Goal: Transaction & Acquisition: Purchase product/service

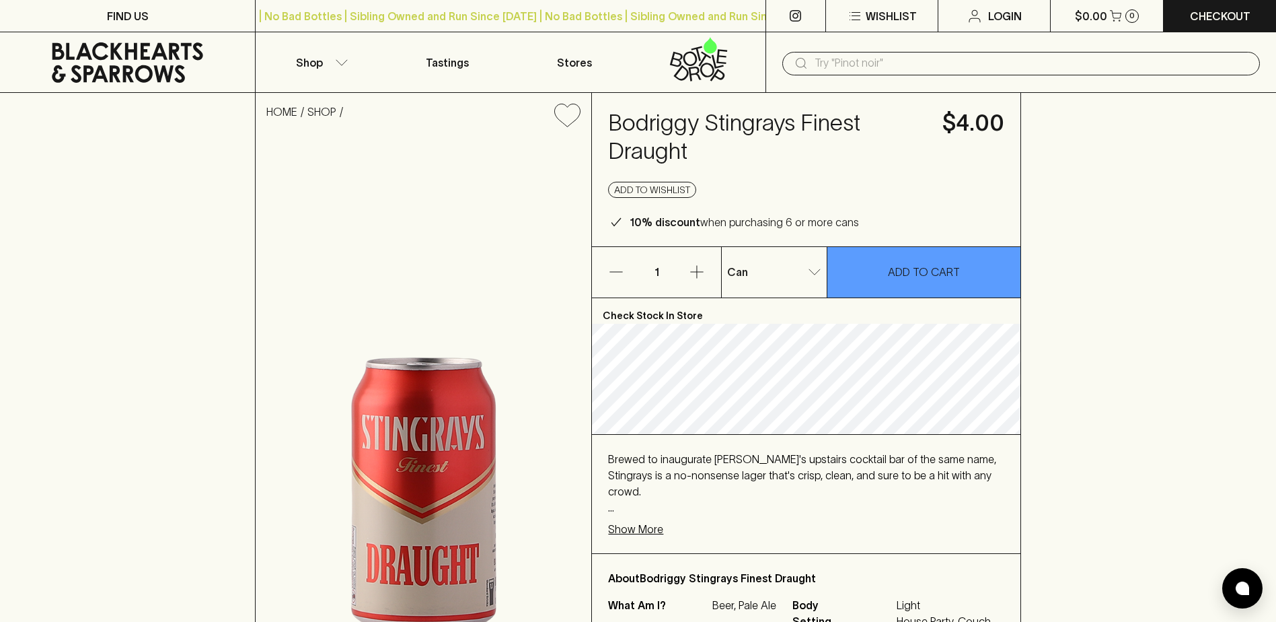
click at [663, 272] on p "1" at bounding box center [656, 272] width 32 height 50
click at [698, 271] on icon "button" at bounding box center [697, 272] width 16 height 16
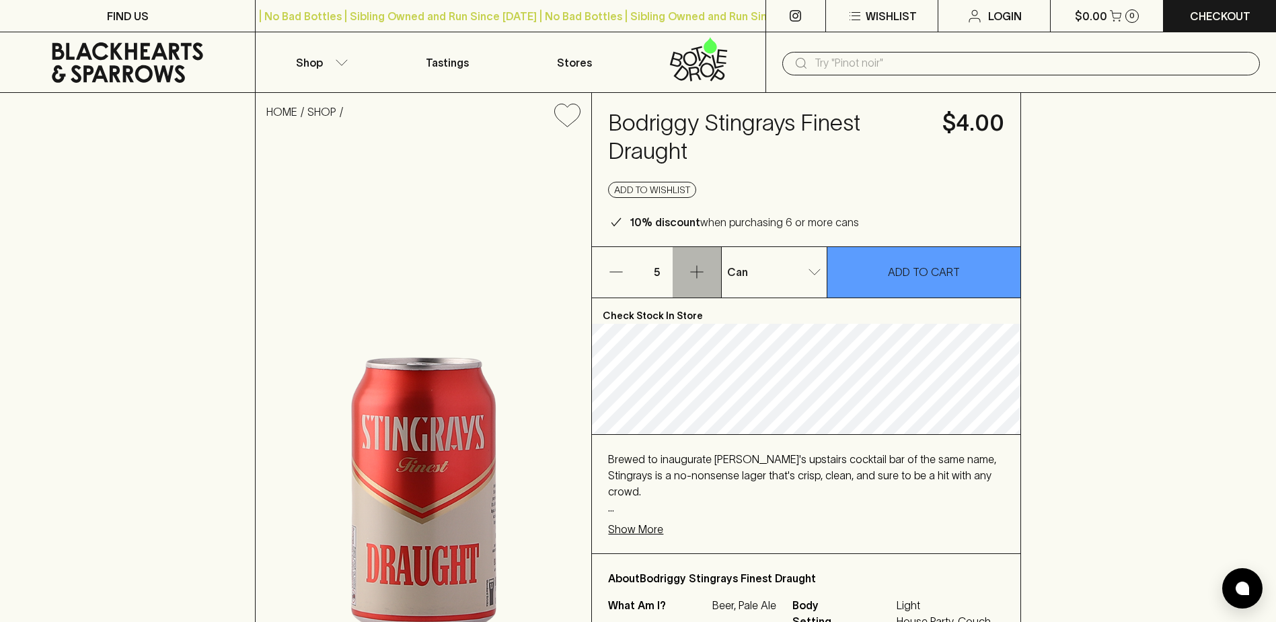
click at [698, 271] on icon "button" at bounding box center [697, 272] width 16 height 16
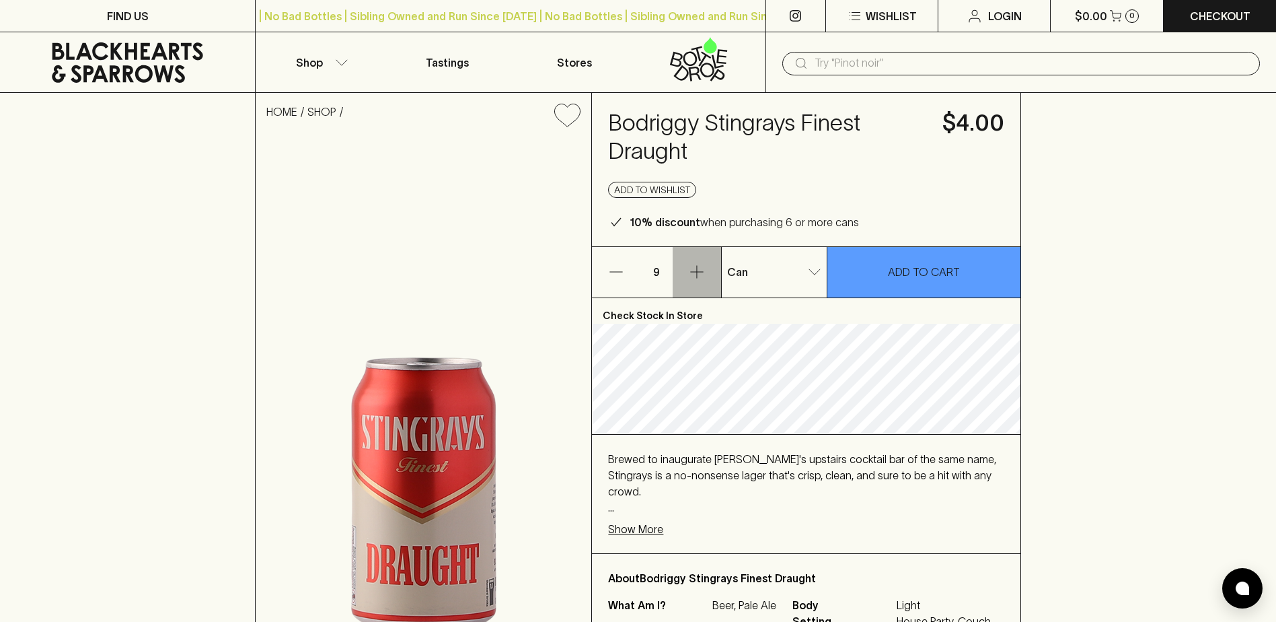
click at [698, 271] on icon "button" at bounding box center [697, 272] width 16 height 16
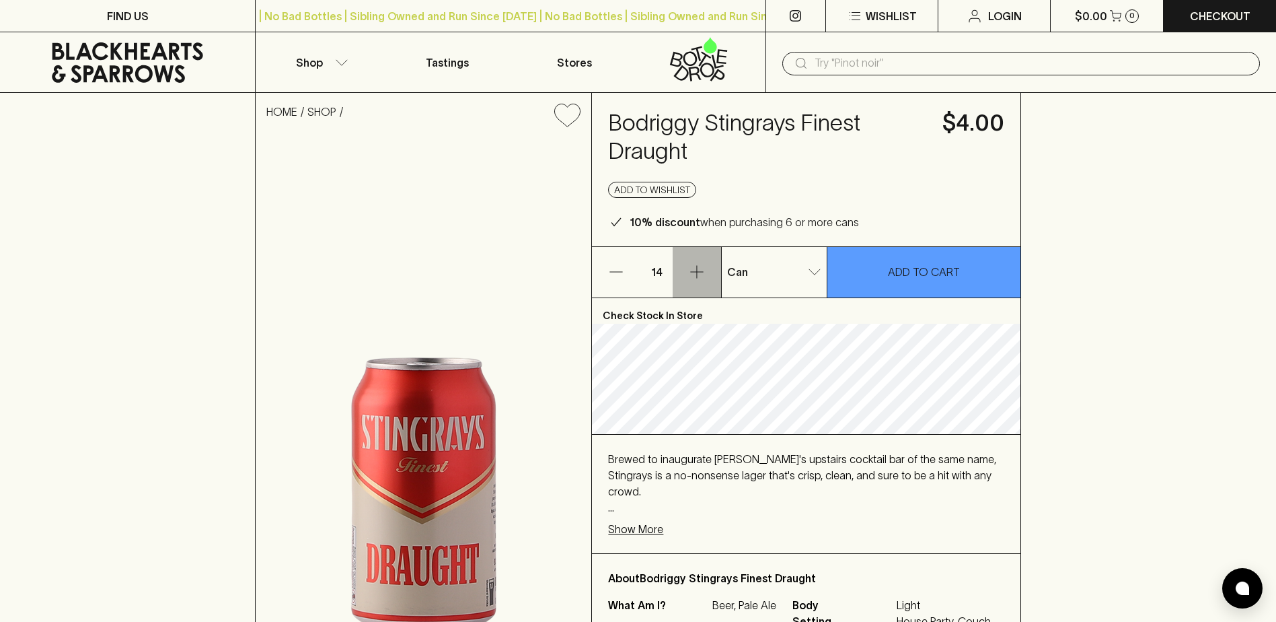
click at [698, 271] on icon "button" at bounding box center [697, 272] width 16 height 16
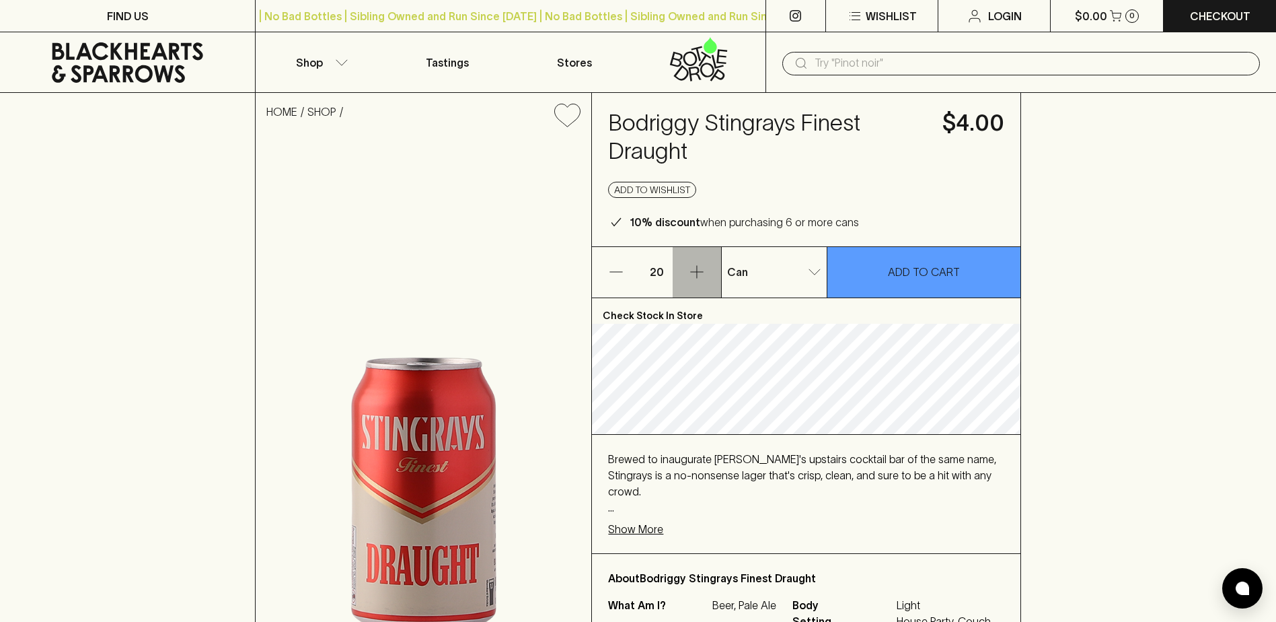
click at [698, 271] on icon "button" at bounding box center [697, 272] width 16 height 16
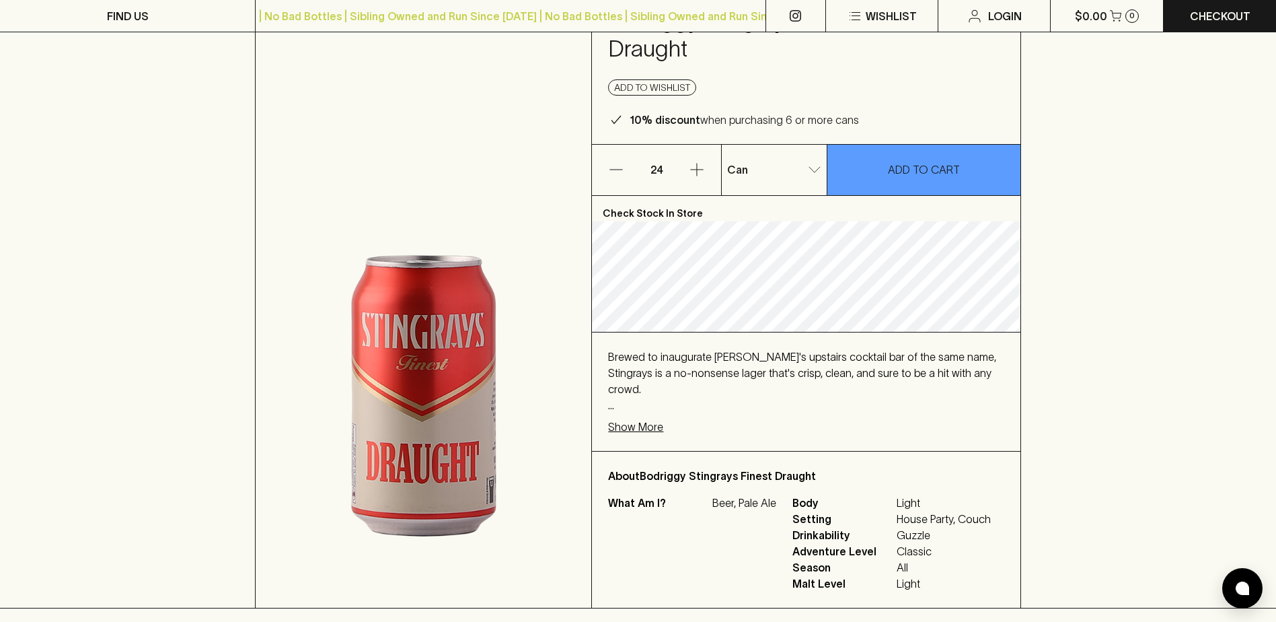
scroll to position [135, 0]
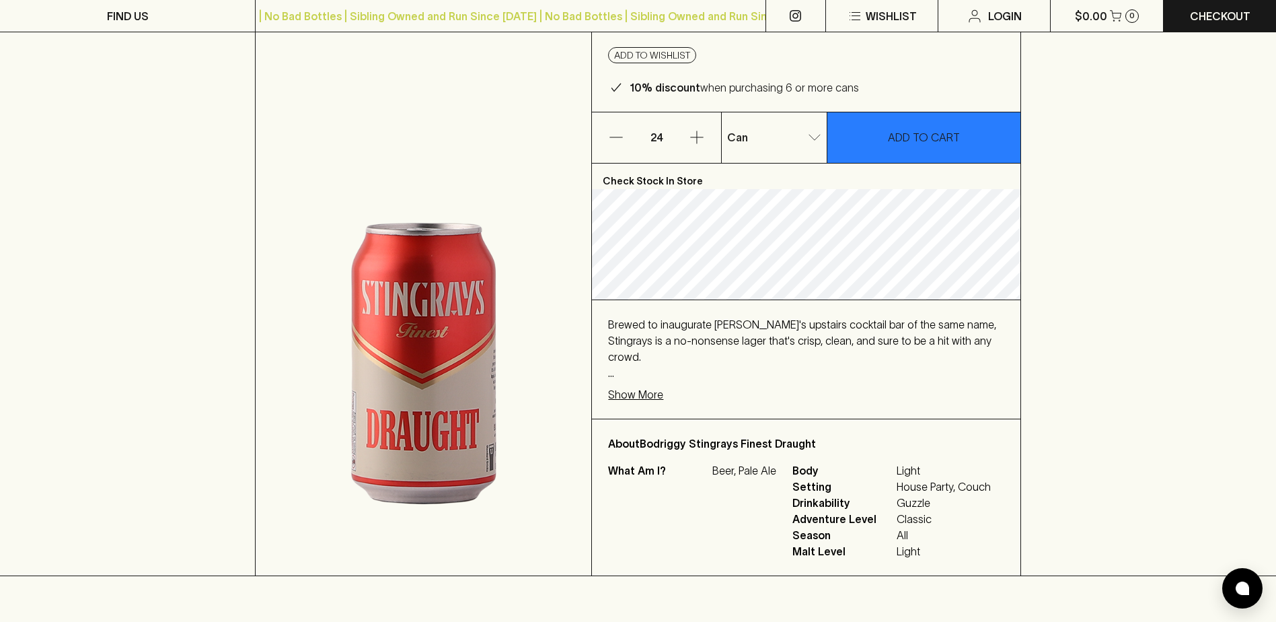
click at [942, 142] on p "ADD TO CART" at bounding box center [924, 137] width 72 height 16
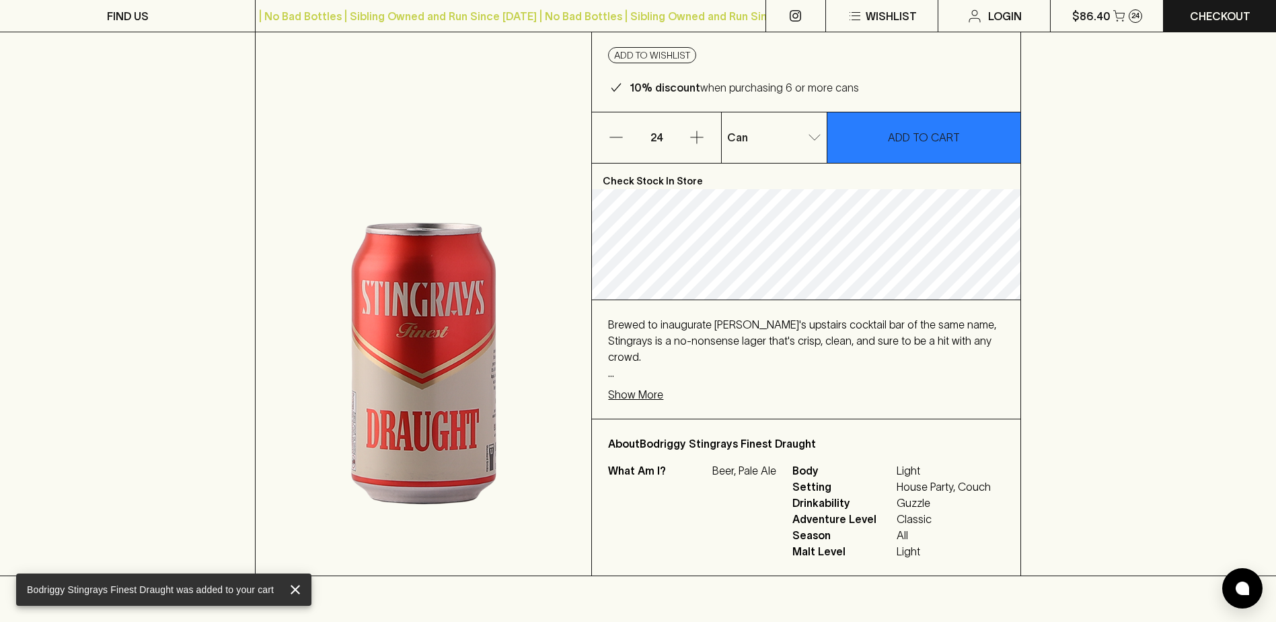
scroll to position [0, 0]
